Goal: Information Seeking & Learning: Learn about a topic

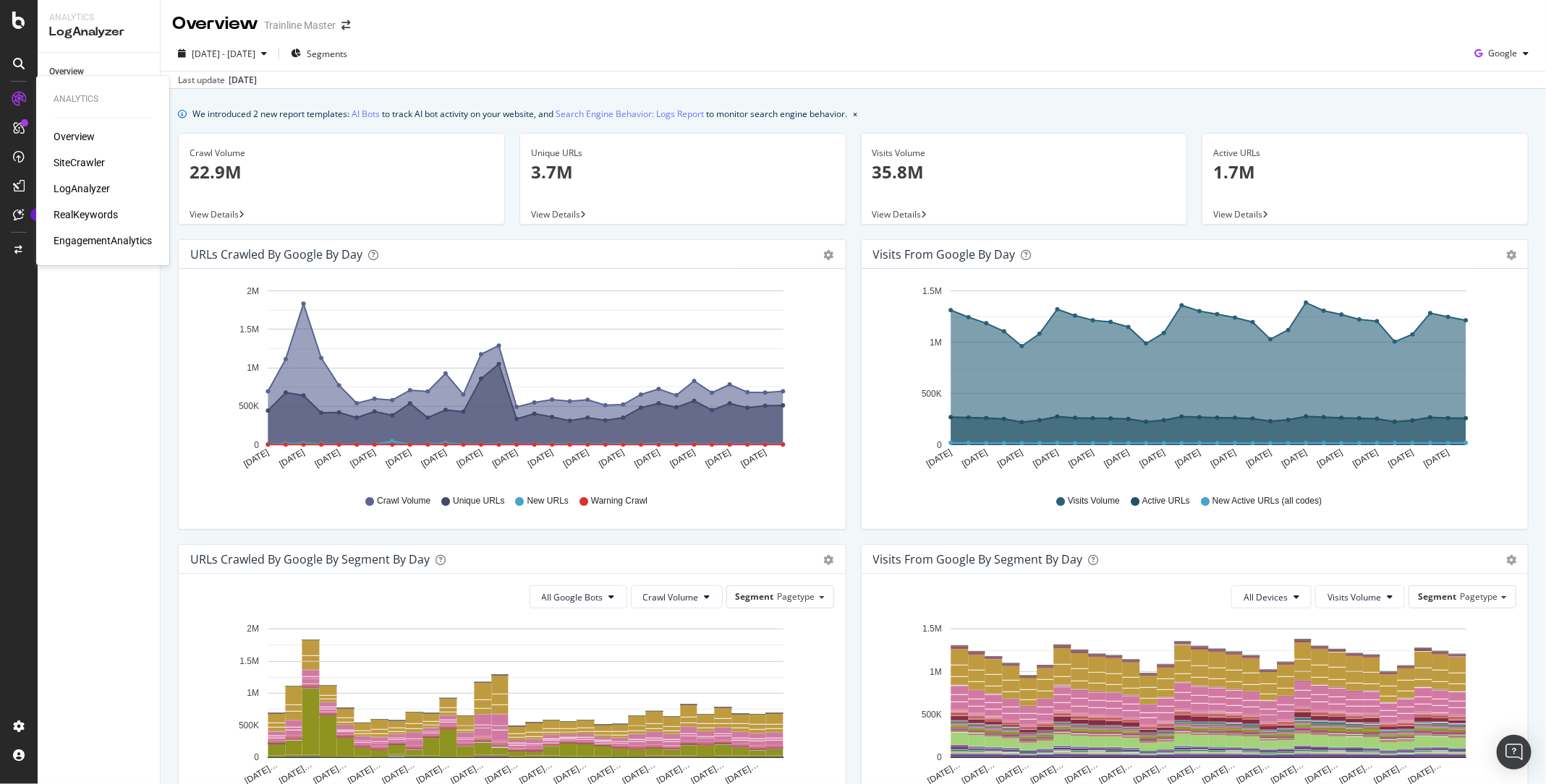
click at [89, 186] on div "LogAnalyzer" at bounding box center [82, 188] width 56 height 14
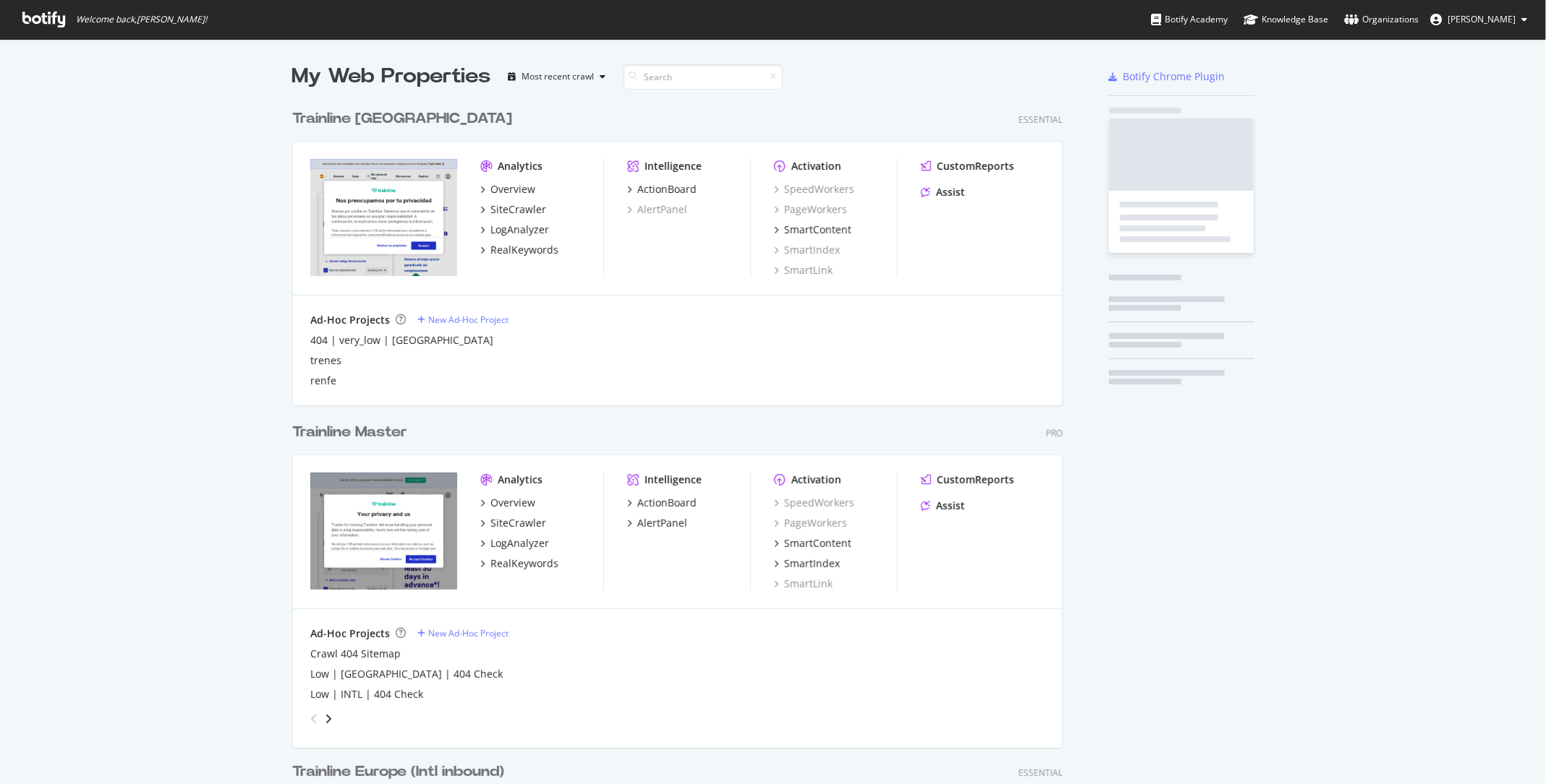
scroll to position [2107, 782]
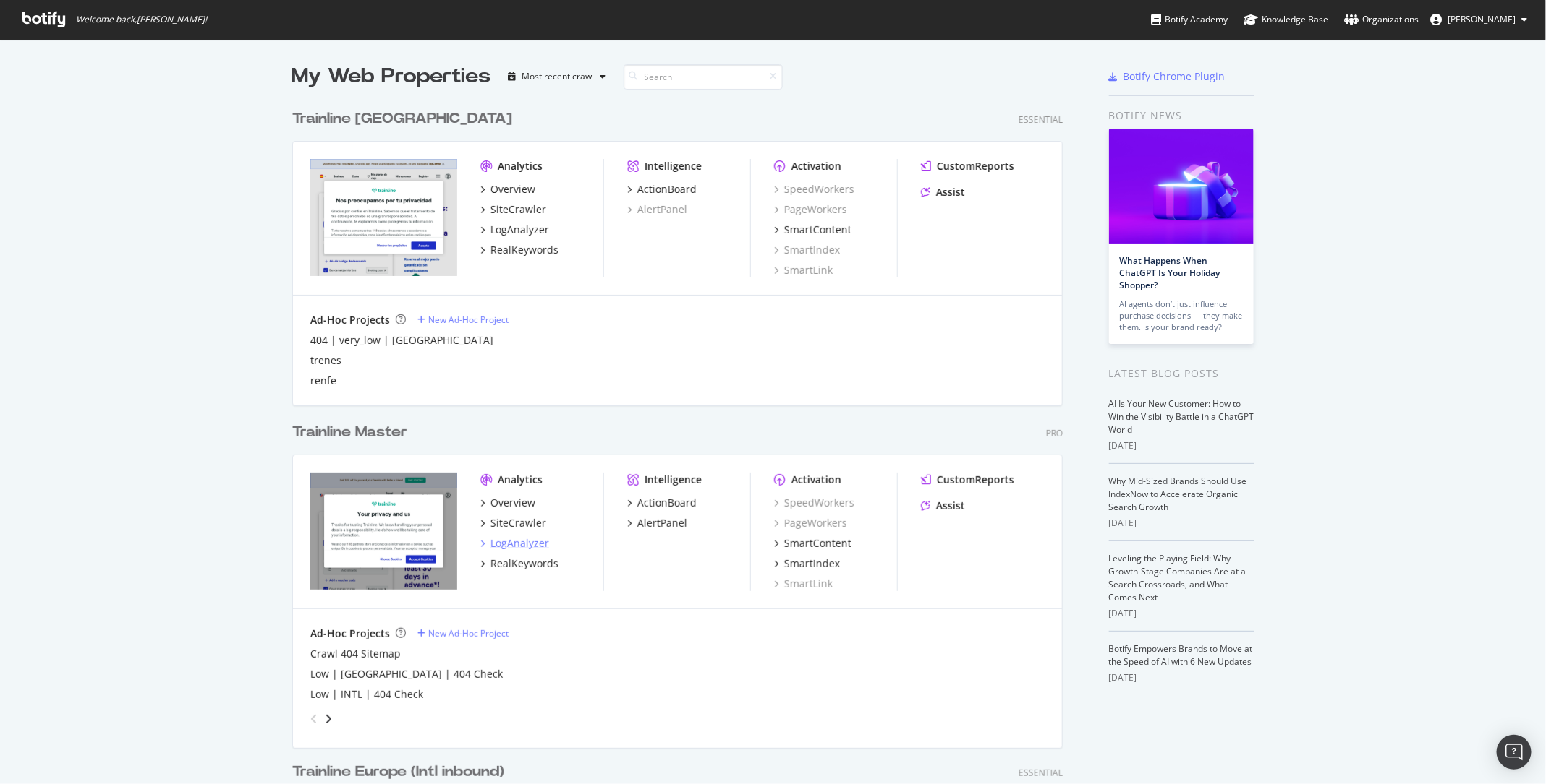
click at [523, 547] on div "LogAnalyzer" at bounding box center [519, 544] width 59 height 14
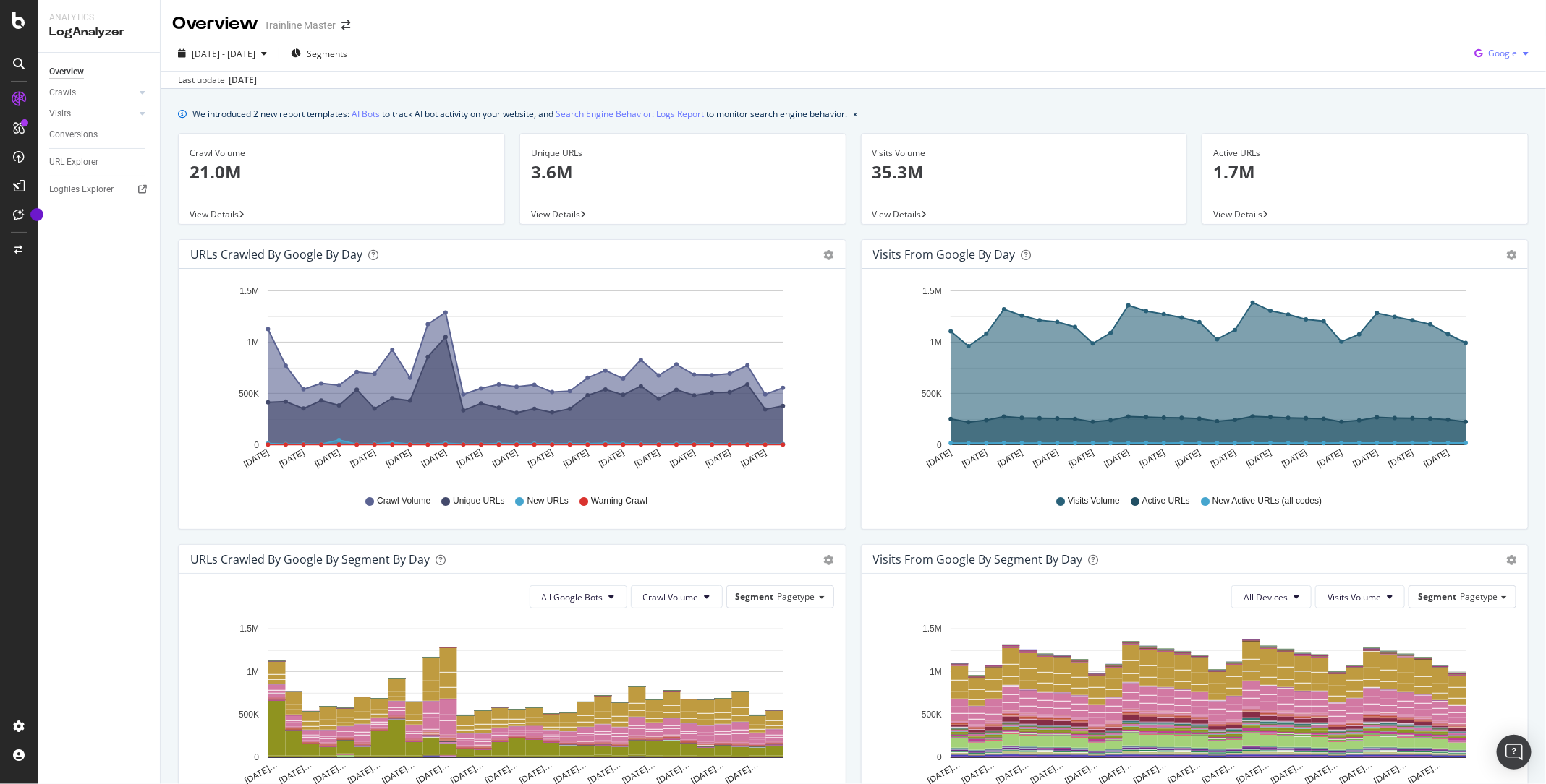
click at [1511, 59] on span "Google" at bounding box center [1503, 53] width 29 height 13
click at [1493, 106] on span "Bing" at bounding box center [1503, 109] width 53 height 13
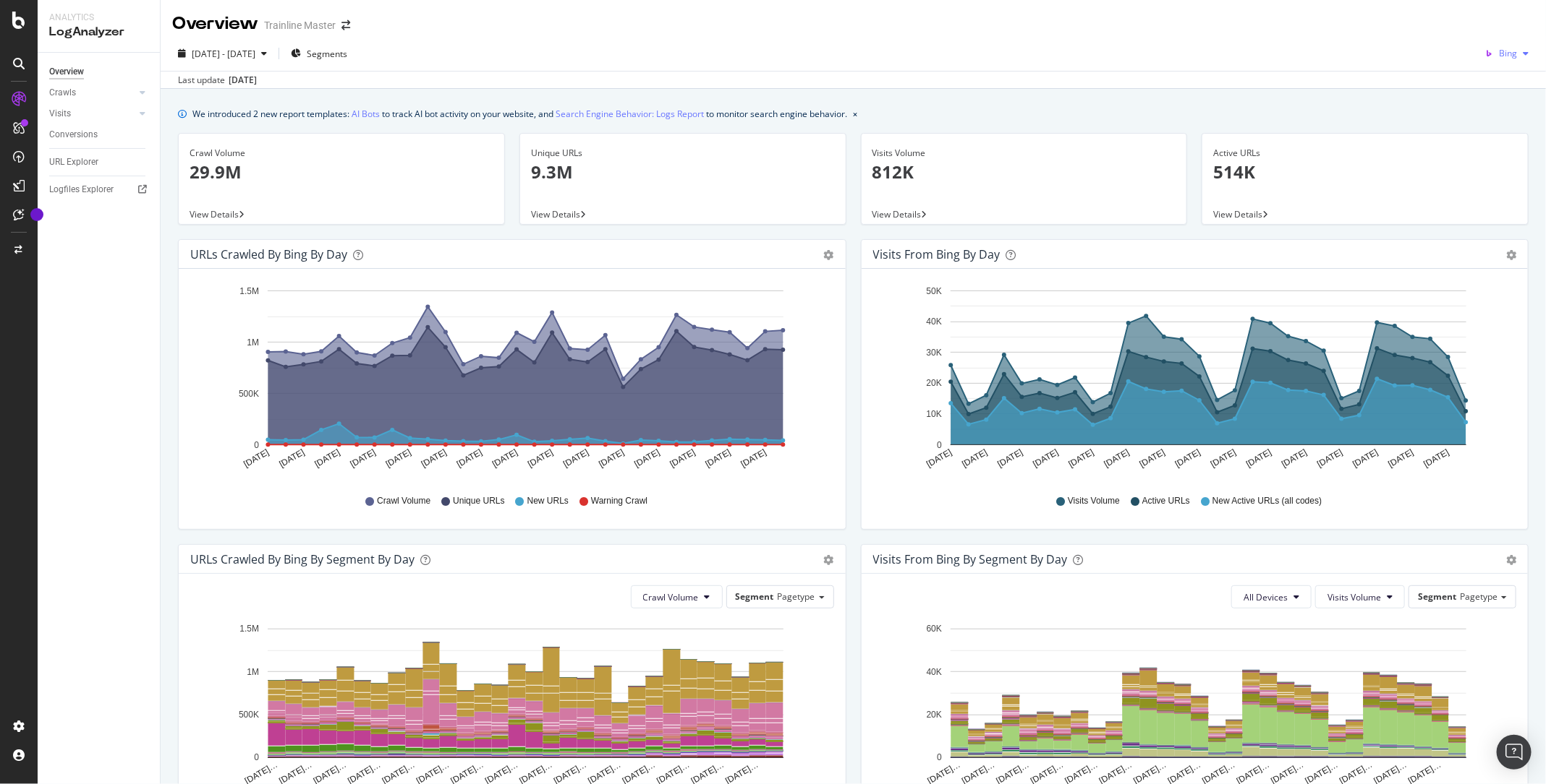
click at [1507, 49] on span "Bing" at bounding box center [1508, 53] width 18 height 13
click at [1484, 144] on div "OpenAI" at bounding box center [1492, 135] width 100 height 21
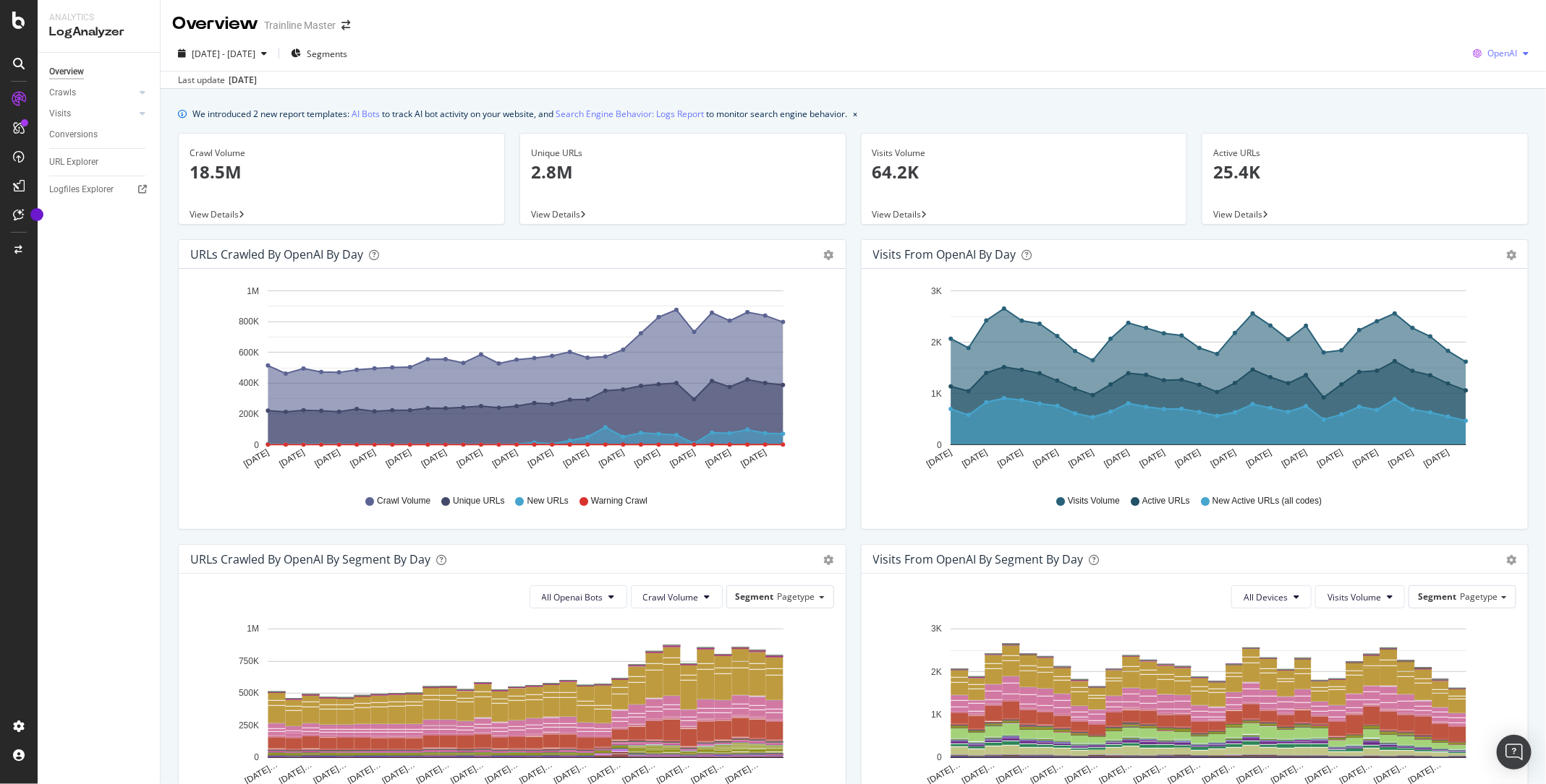
click at [1512, 45] on div "OpenAI" at bounding box center [1501, 53] width 67 height 22
click at [1469, 162] on span at bounding box center [1462, 162] width 17 height 17
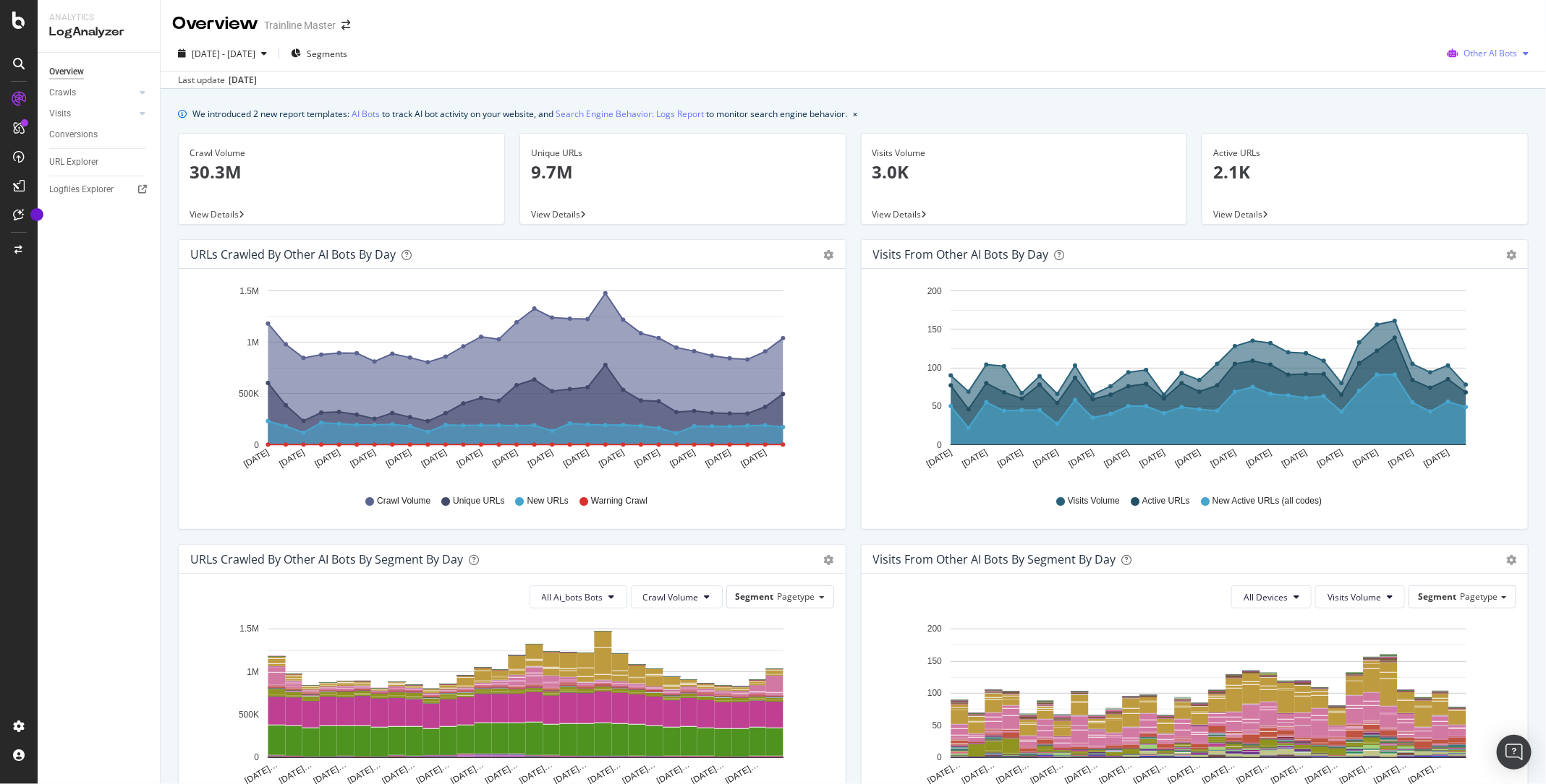
click at [1479, 49] on span "Other AI Bots" at bounding box center [1490, 53] width 53 height 13
click at [1459, 137] on icon at bounding box center [1457, 136] width 9 height 9
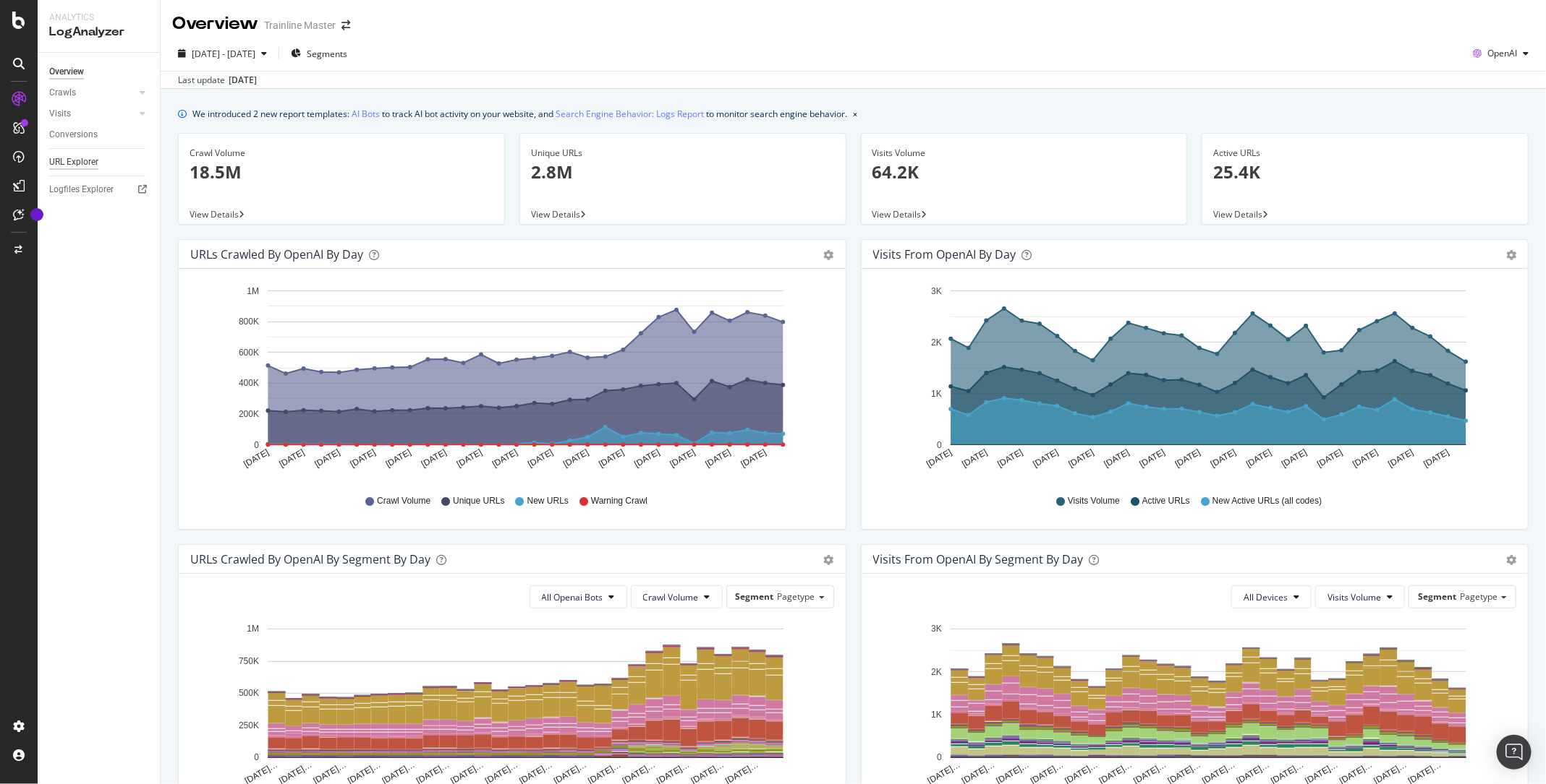
click at [66, 162] on div "URL Explorer" at bounding box center [73, 162] width 49 height 15
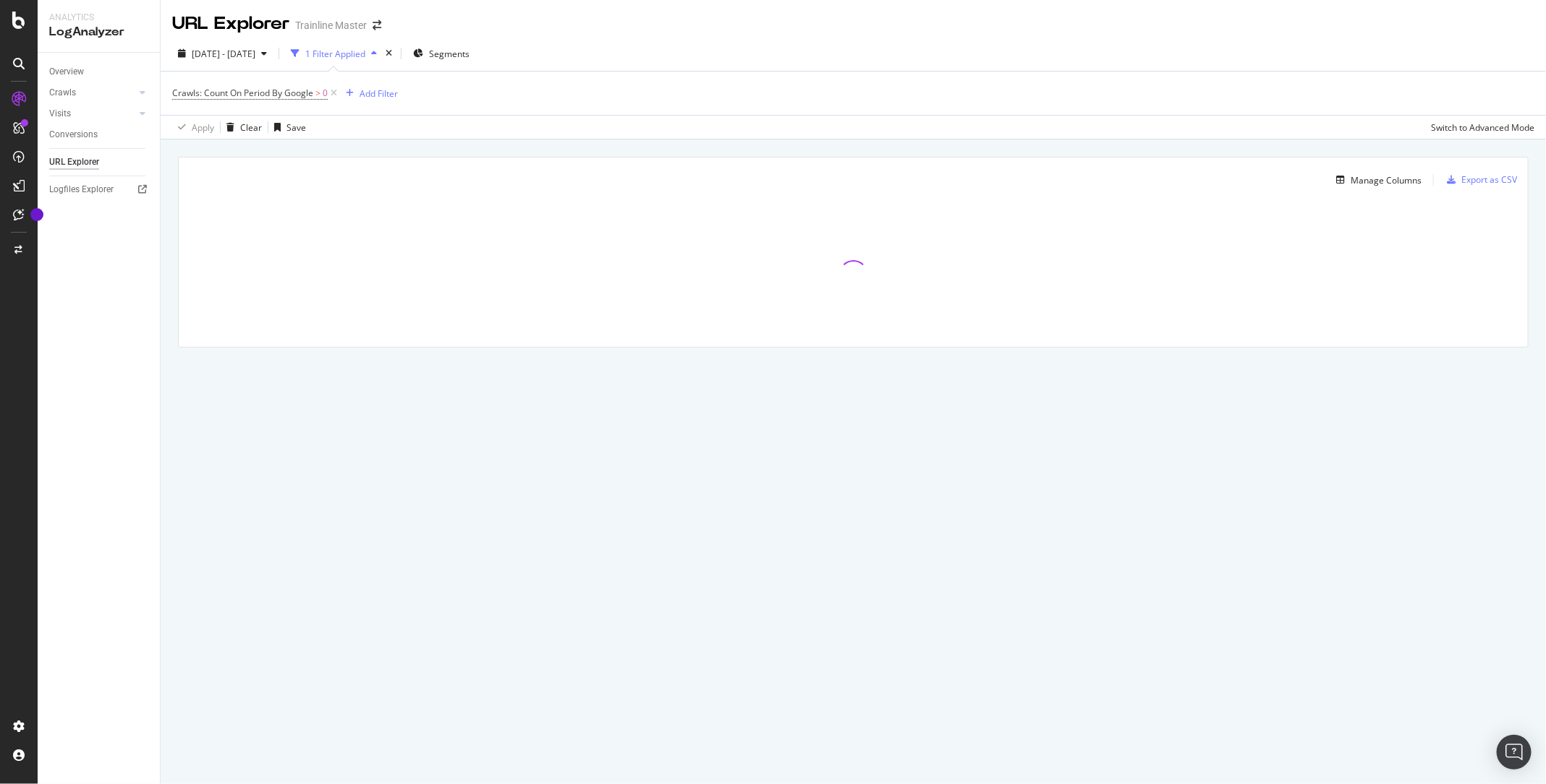
click at [73, 100] on div "Crawls" at bounding box center [104, 92] width 110 height 21
click at [72, 94] on div "Crawls" at bounding box center [62, 92] width 27 height 15
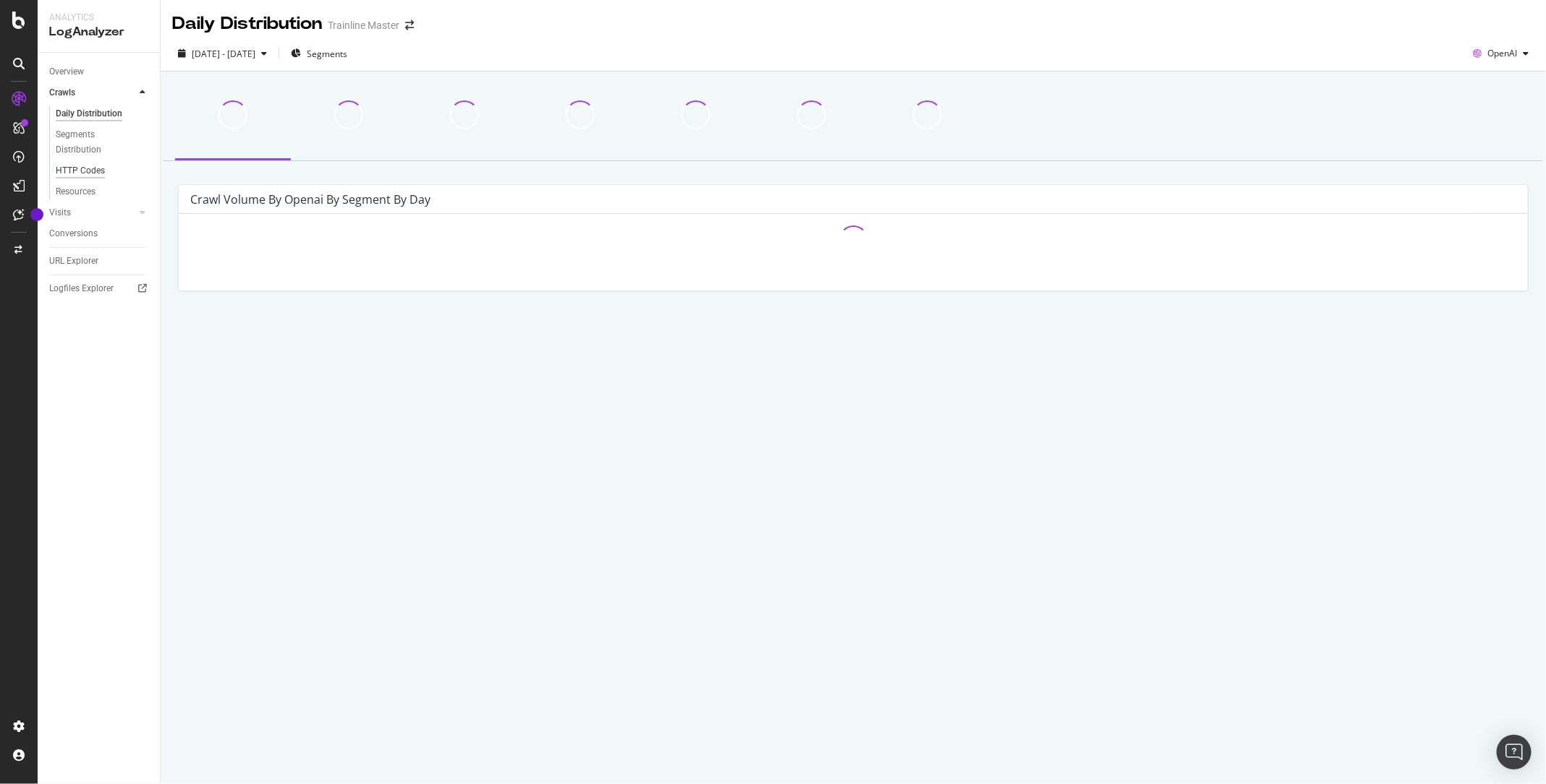
click at [89, 166] on div "HTTP Codes" at bounding box center [80, 170] width 49 height 15
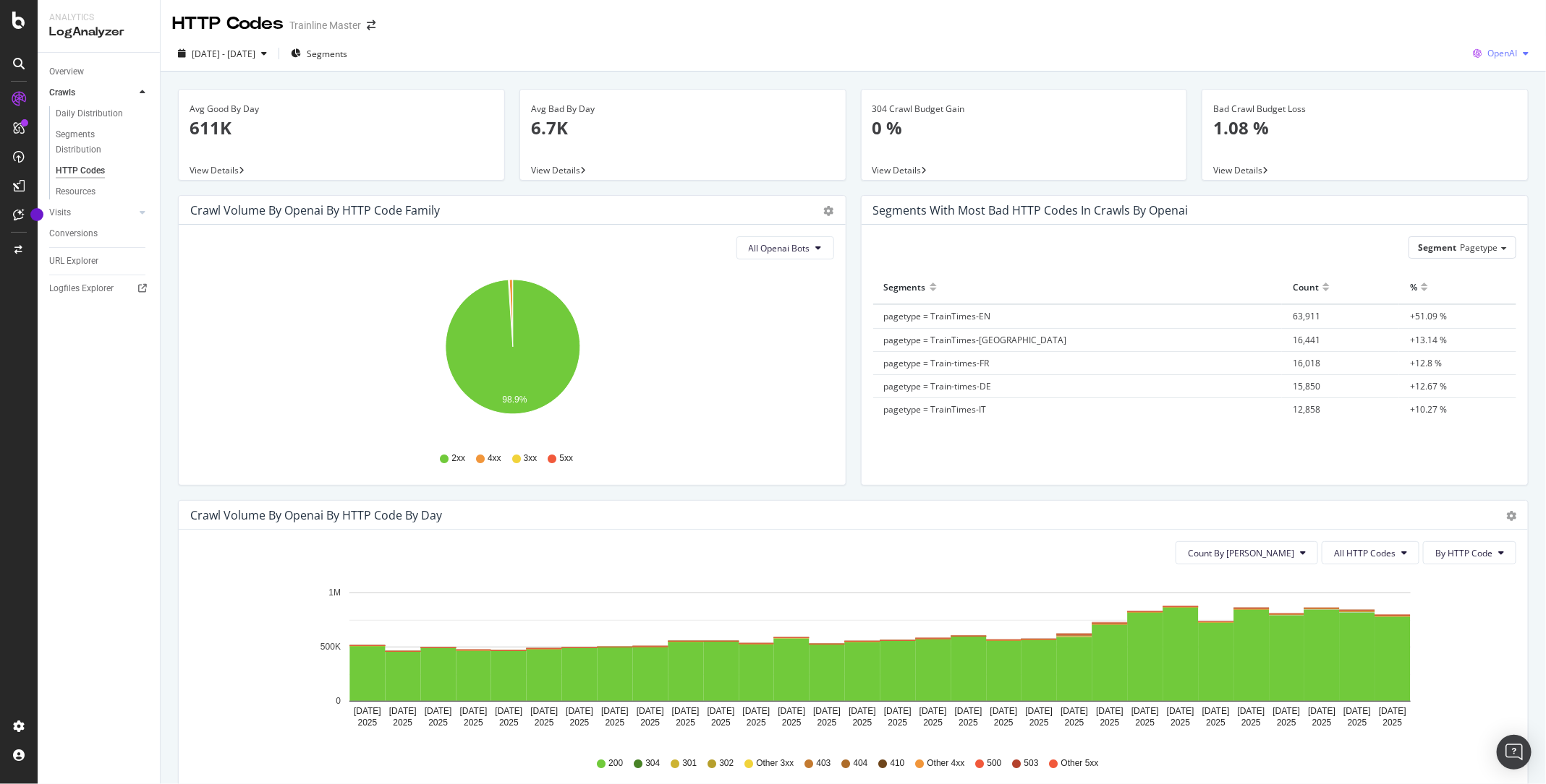
click at [1505, 55] on span "OpenAI" at bounding box center [1502, 53] width 30 height 13
click at [1493, 107] on span "Bing" at bounding box center [1503, 109] width 53 height 13
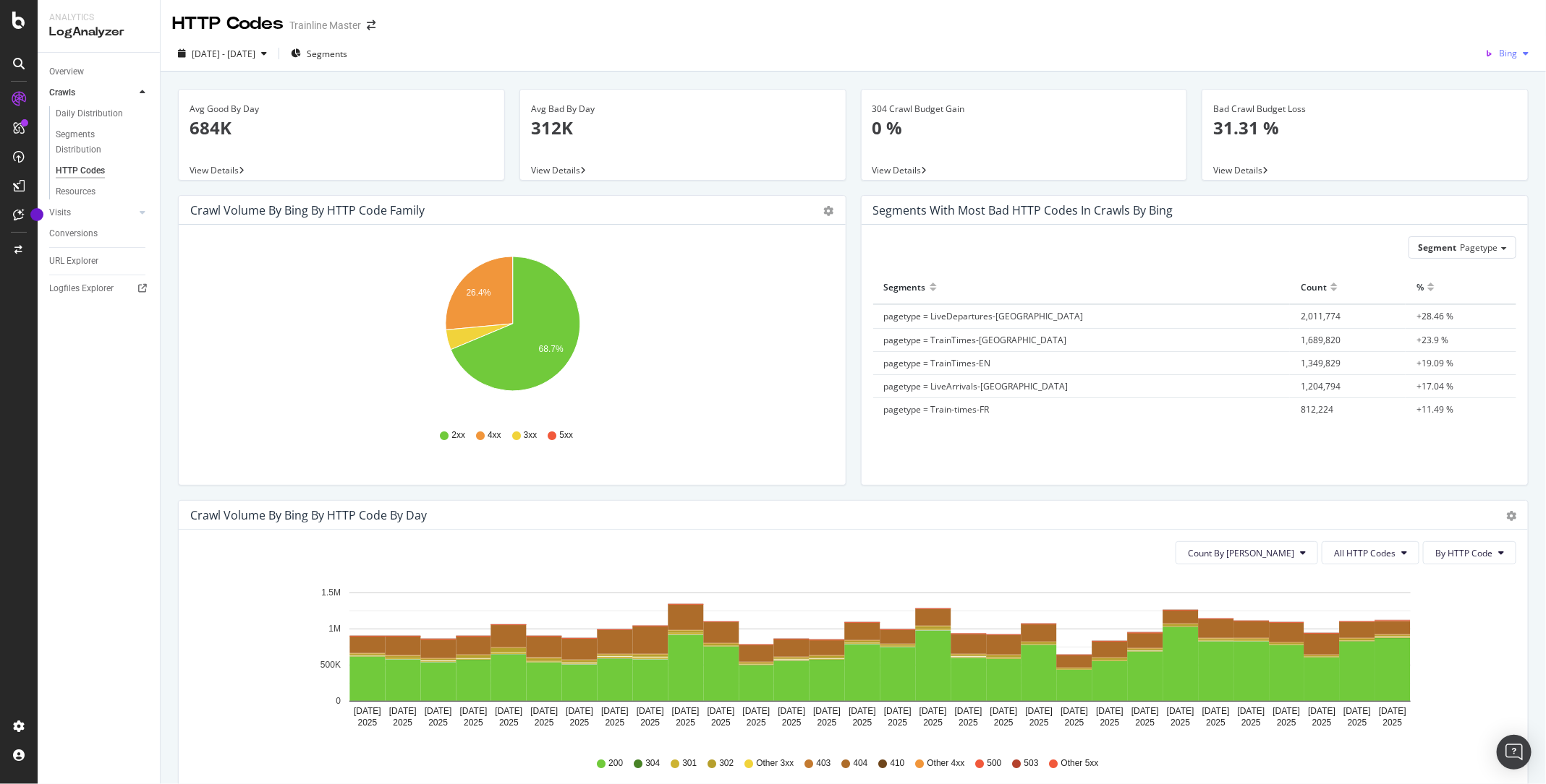
click at [1510, 47] on span "Bing" at bounding box center [1508, 53] width 18 height 13
click at [1489, 91] on div "Google" at bounding box center [1492, 81] width 100 height 21
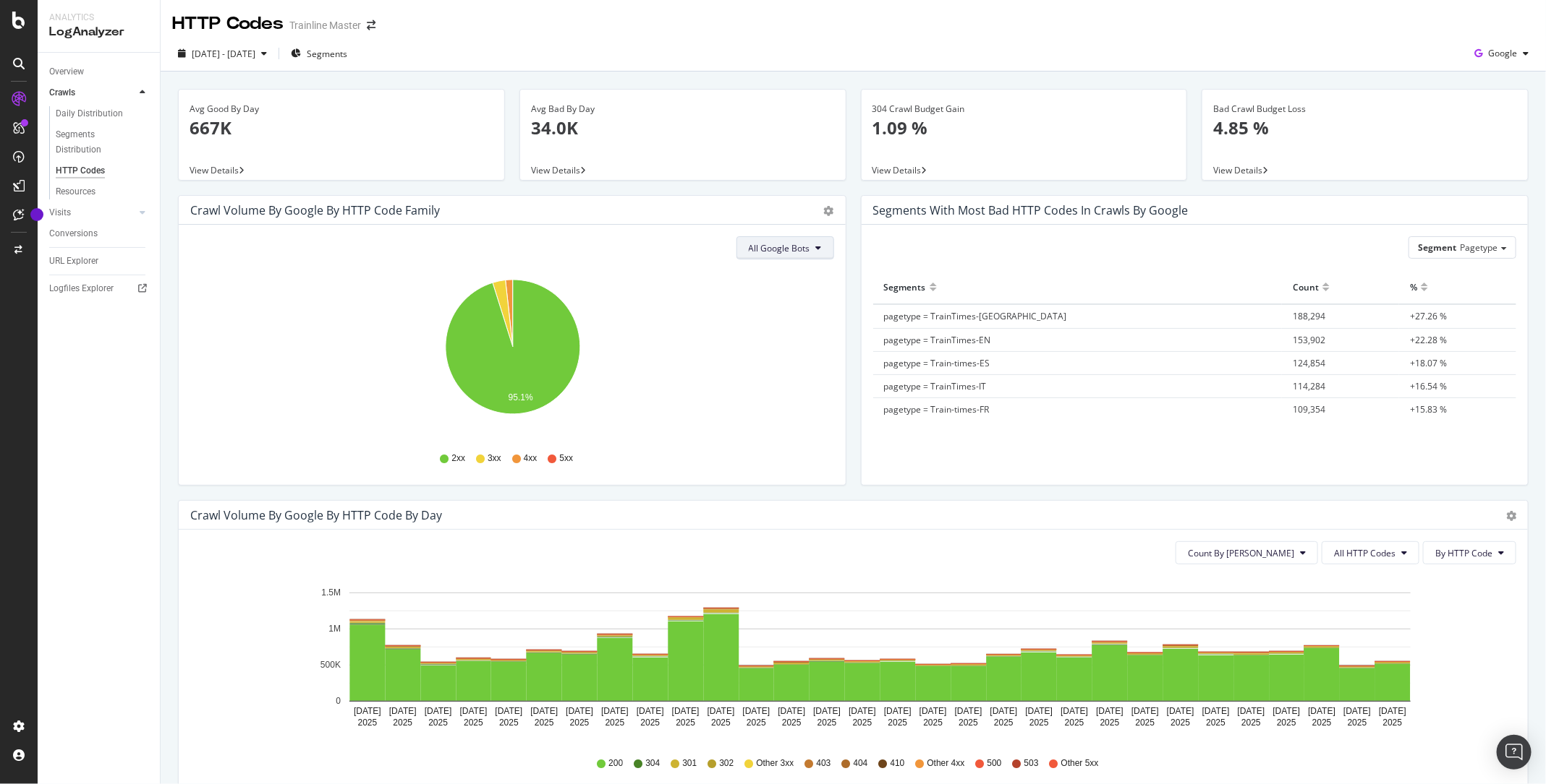
click at [766, 253] on button "All Google Bots" at bounding box center [785, 248] width 98 height 24
click at [785, 385] on span "Google Smartphone" at bounding box center [801, 383] width 102 height 13
